Goal: Check status

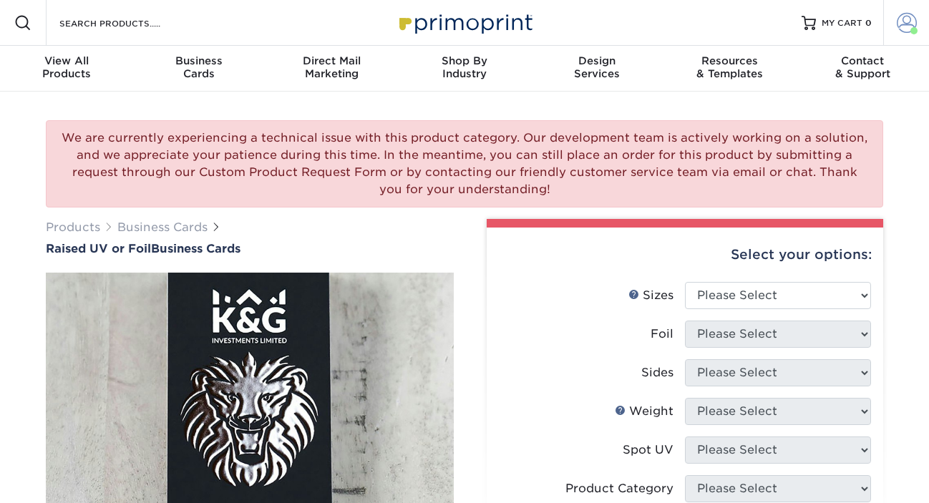
click at [901, 18] on span at bounding box center [906, 23] width 20 height 20
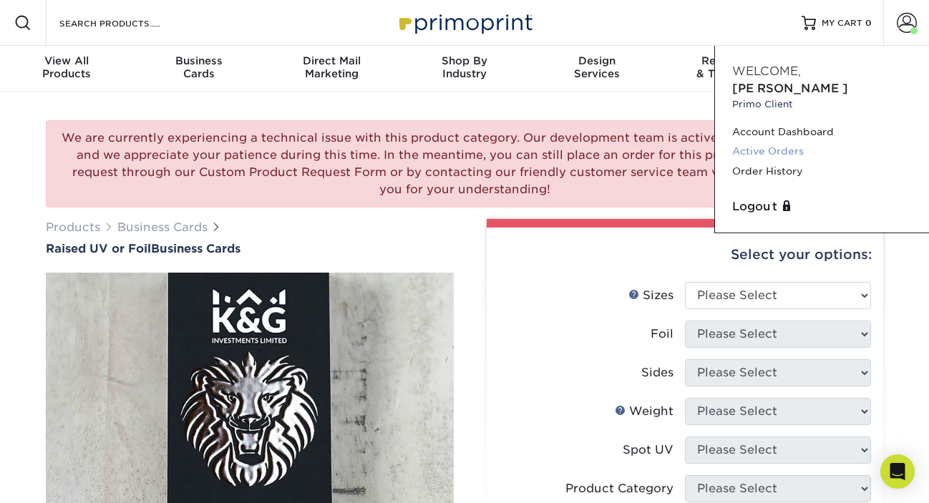
click at [753, 142] on link "Active Orders" at bounding box center [822, 151] width 180 height 19
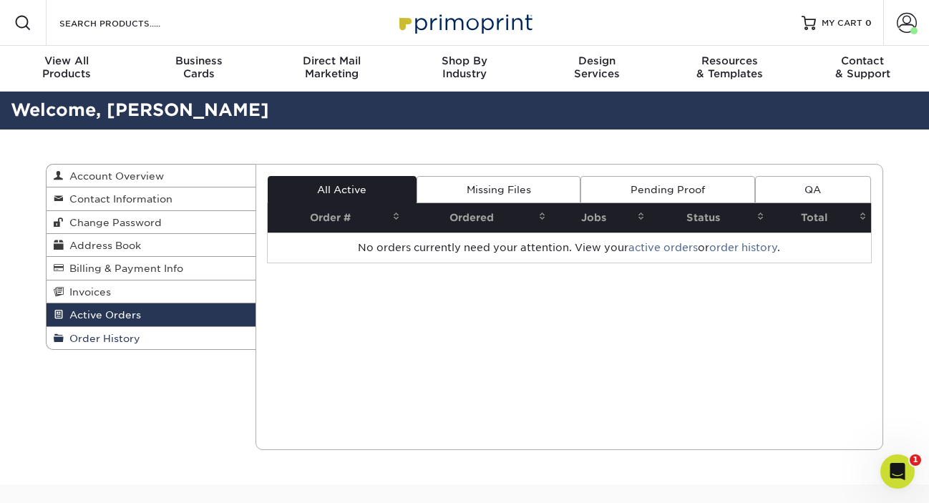
click at [111, 338] on span "Order History" at bounding box center [102, 338] width 77 height 11
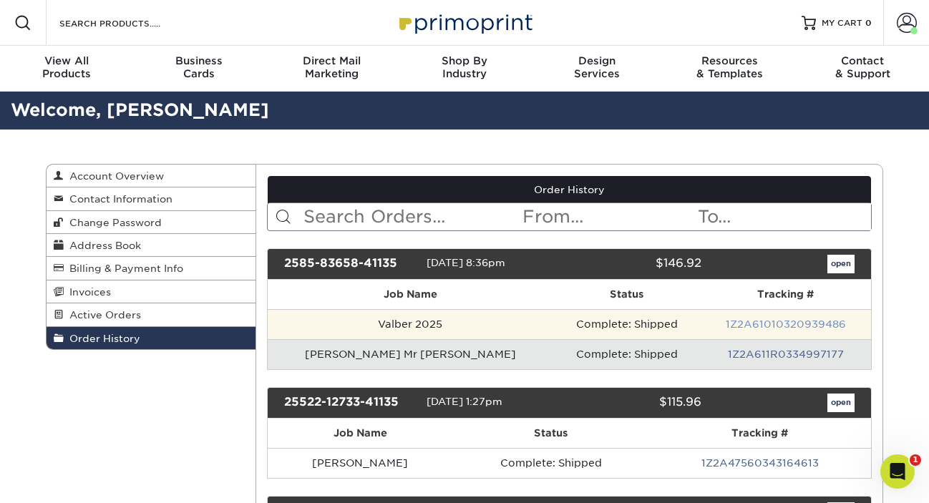
click at [812, 321] on link "1Z2A61010320939486" at bounding box center [785, 323] width 120 height 11
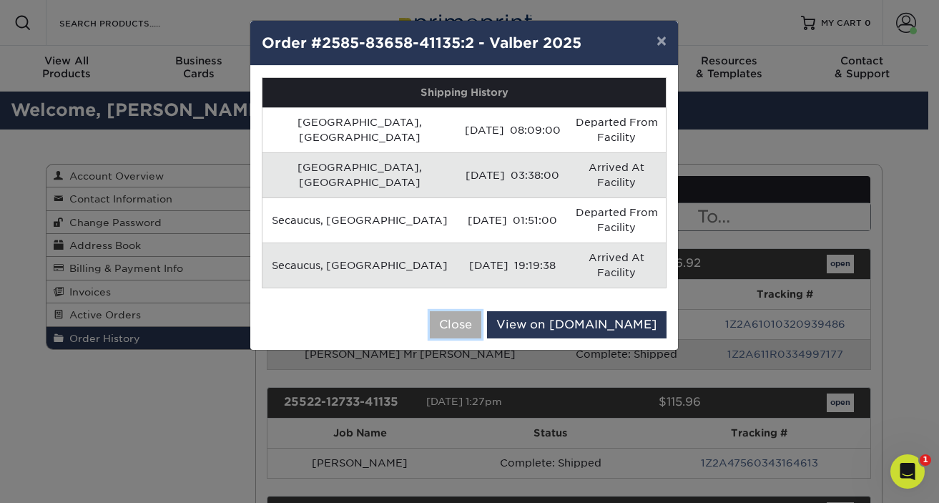
click at [482, 311] on button "Close" at bounding box center [456, 324] width 52 height 27
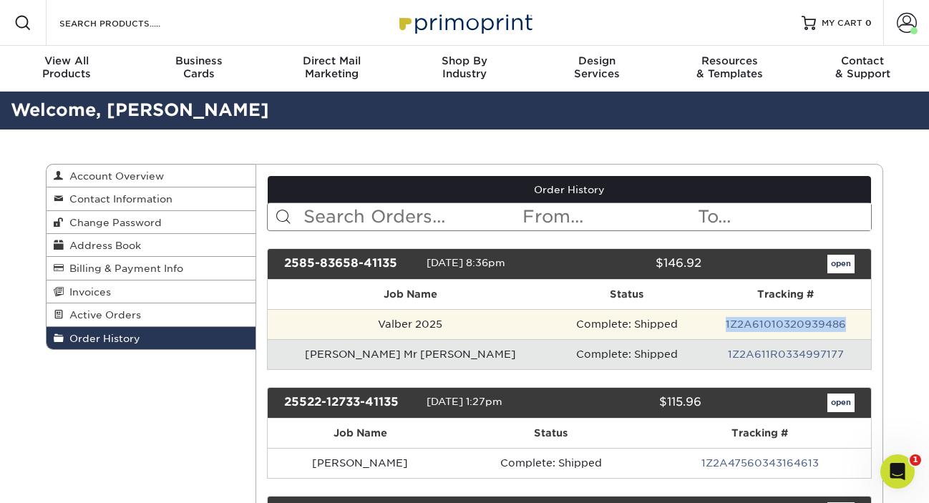
drag, startPoint x: 834, startPoint y: 320, endPoint x: 670, endPoint y: 323, distance: 163.9
click at [700, 323] on td "1Z2A61010320939486" at bounding box center [785, 324] width 170 height 30
